Goal: Navigation & Orientation: Find specific page/section

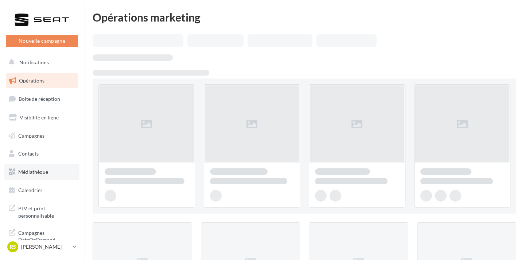
click at [38, 172] on span "Médiathèque" at bounding box center [33, 172] width 30 height 6
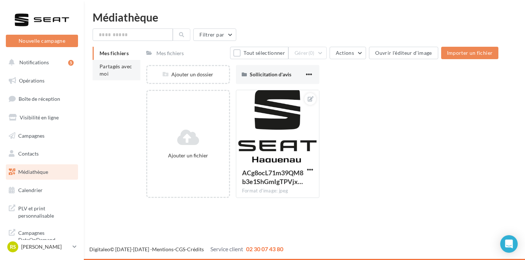
click at [111, 75] on li "Partagés avec moi" at bounding box center [117, 70] width 48 height 20
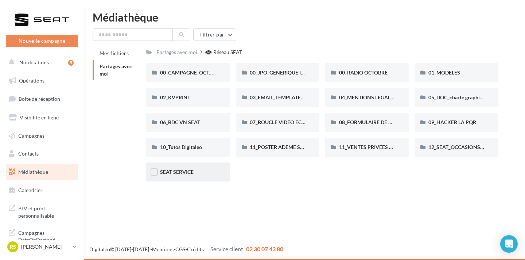
click at [195, 170] on div "SEAT SERVICE" at bounding box center [188, 171] width 56 height 7
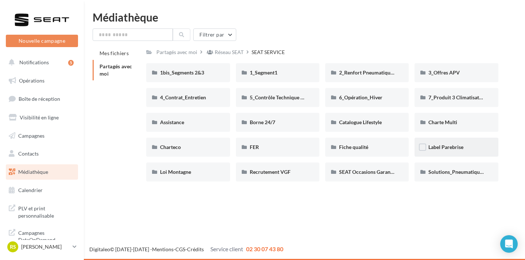
click at [441, 153] on div "Label Parebrise" at bounding box center [457, 147] width 84 height 19
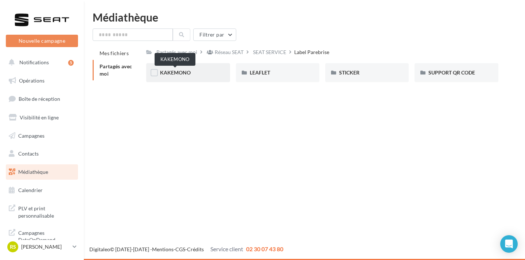
click at [177, 72] on span "KAKEMONO" at bounding box center [175, 72] width 31 height 6
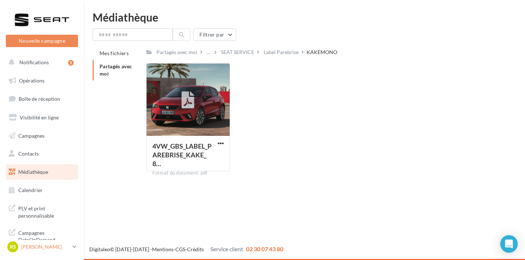
click at [61, 249] on p "[PERSON_NAME]" at bounding box center [45, 246] width 49 height 7
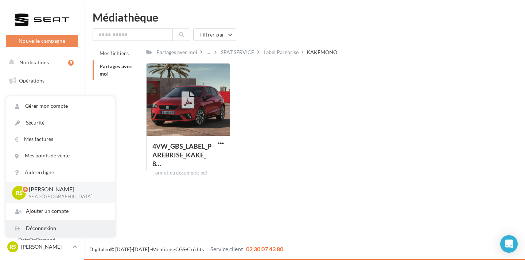
click at [62, 232] on div "Déconnexion" at bounding box center [60, 228] width 109 height 16
